Goal: Contribute content: Contribute content

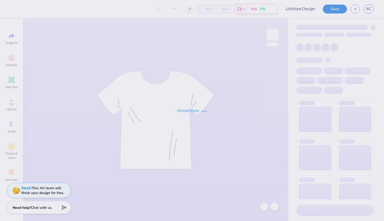
type input "Alpha Gam Camo Bow Design"
type input "1"
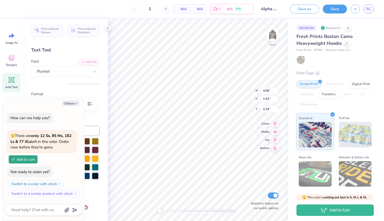
scroll to position [5, 1]
type textarea "x"
type textarea "AG"
type textarea "x"
type textarea "A"
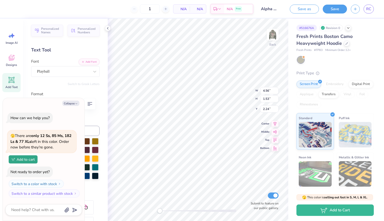
type textarea "x"
click at [181, 105] on ul "Cut Copy Paste Remove Background Duplicate Select All Delete Group Ungroup Brin…" at bounding box center [189, 146] width 40 height 130
click at [336, 14] on div "Save as Save RC" at bounding box center [335, 9] width 98 height 18
click at [336, 12] on button "Save" at bounding box center [334, 8] width 24 height 9
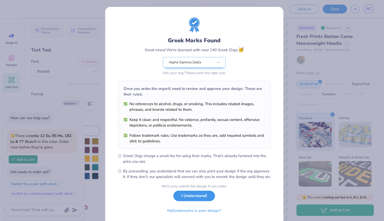
click at [195, 200] on button "I Understand!" at bounding box center [194, 196] width 42 height 10
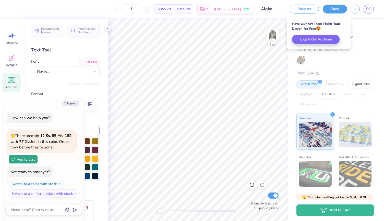
type textarea "x"
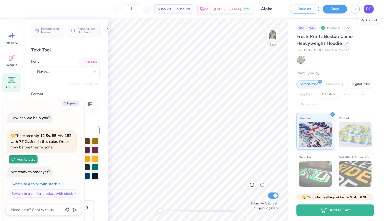
click at [366, 11] on span "RC" at bounding box center [368, 9] width 5 height 6
